Goal: Task Accomplishment & Management: Manage account settings

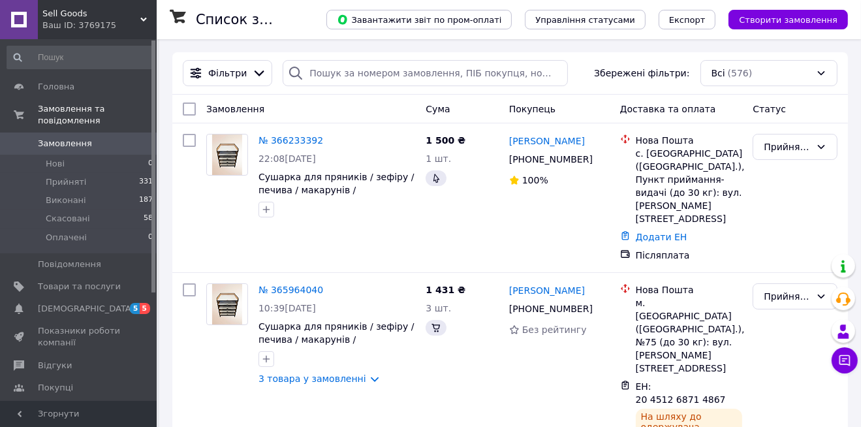
click at [93, 138] on span "Замовлення" at bounding box center [79, 144] width 83 height 12
click at [285, 141] on link "№ 366233392" at bounding box center [291, 140] width 65 height 10
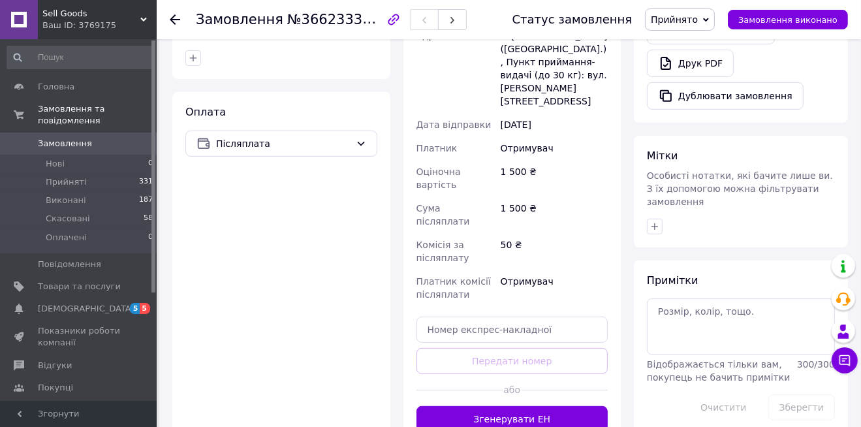
scroll to position [470, 0]
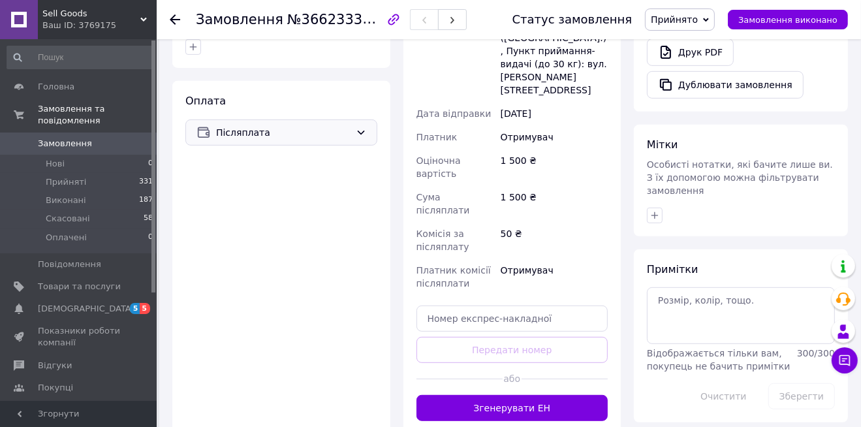
click at [311, 125] on span "Післяплата" at bounding box center [283, 132] width 135 height 14
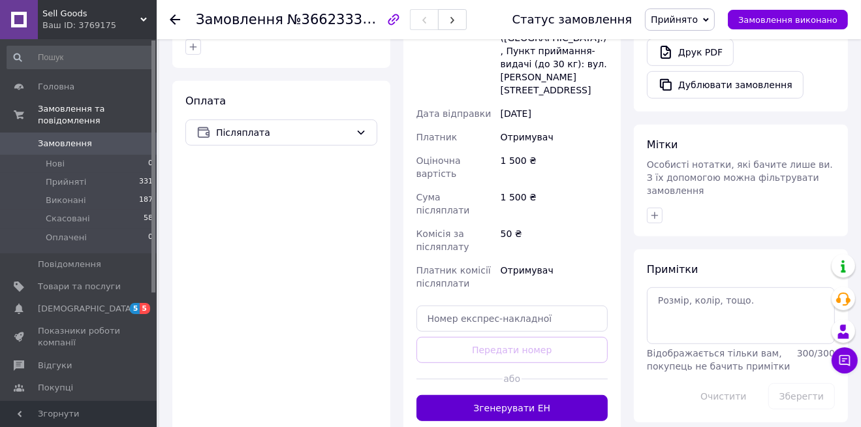
click at [509, 395] on button "Згенерувати ЕН" at bounding box center [513, 408] width 192 height 26
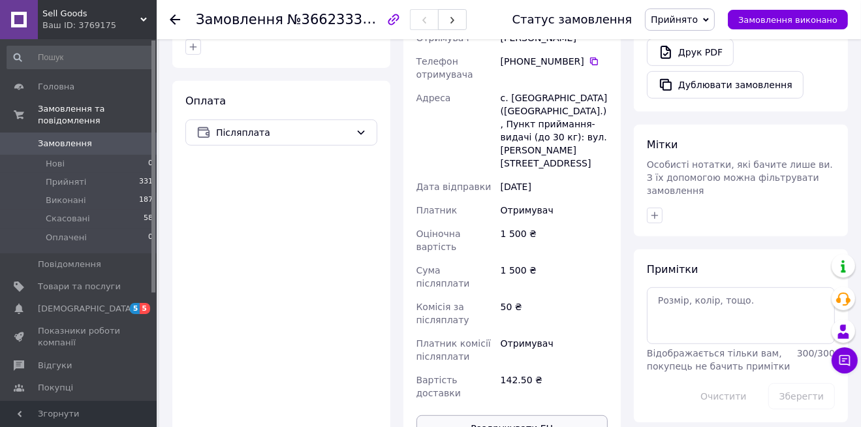
click at [508, 415] on button "Роздрукувати ЕН" at bounding box center [513, 428] width 192 height 26
